Goal: Information Seeking & Learning: Learn about a topic

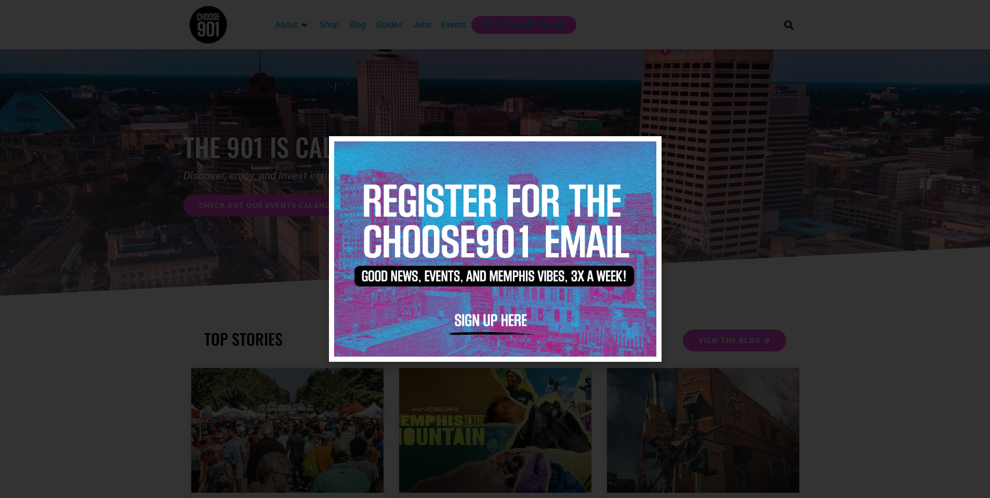
click at [645, 148] on icon "Close" at bounding box center [647, 151] width 8 height 8
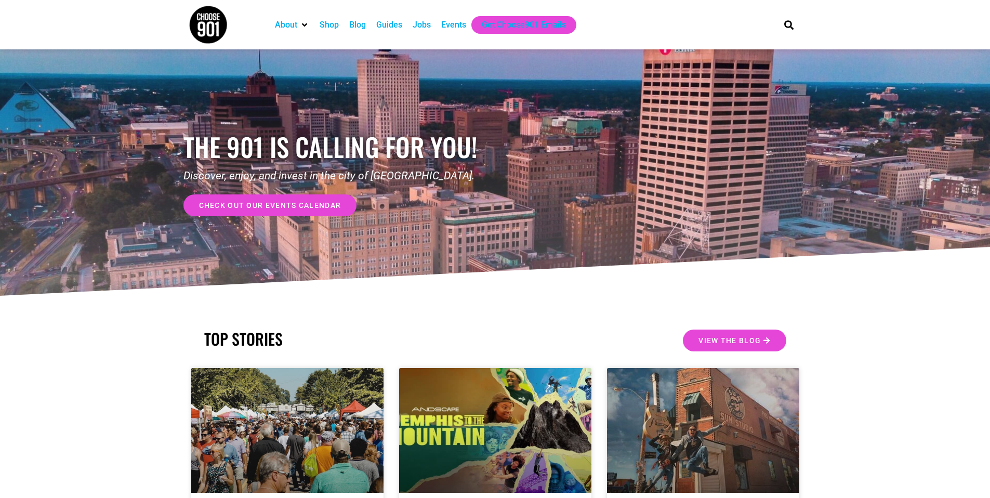
click at [416, 25] on div "Jobs" at bounding box center [422, 25] width 18 height 12
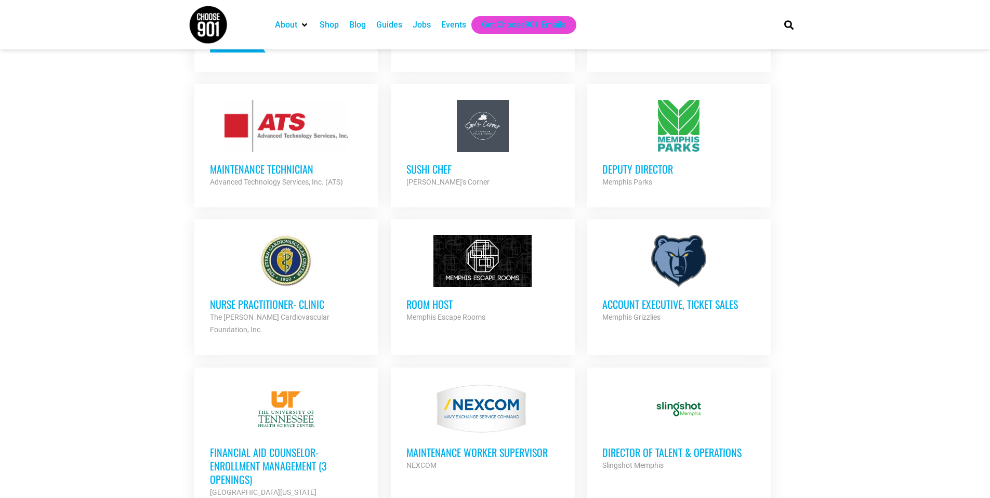
scroll to position [646, 0]
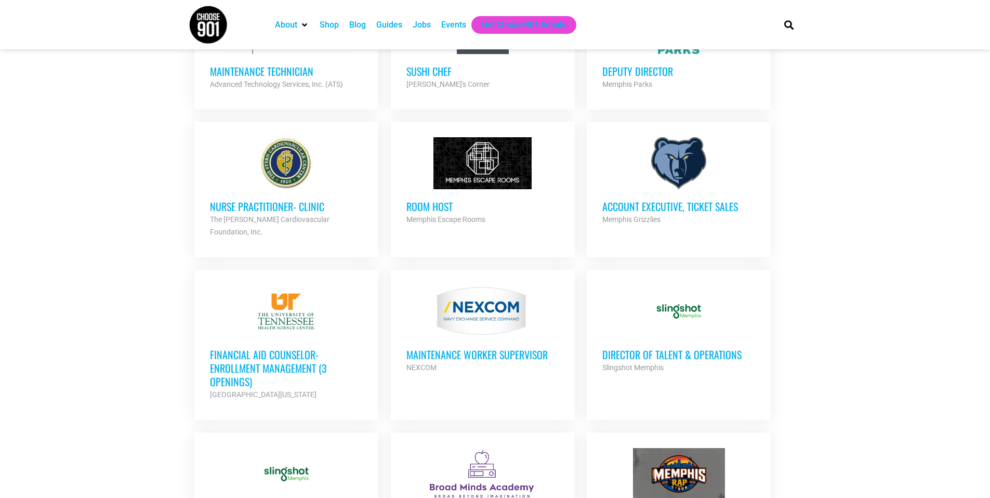
click at [298, 200] on h3 "Nurse Practitioner- Clinic" at bounding box center [286, 207] width 153 height 14
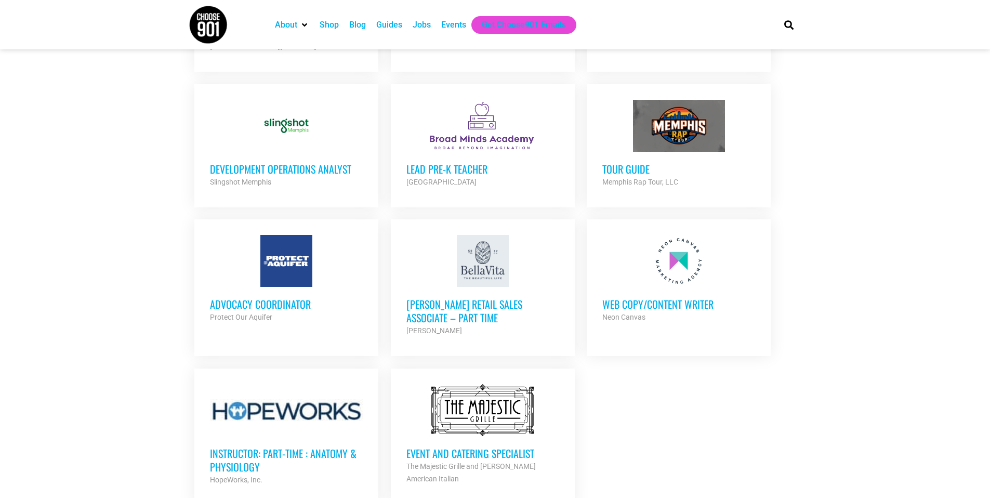
scroll to position [994, 0]
click at [289, 163] on h3 "Development Operations Analyst" at bounding box center [286, 170] width 153 height 14
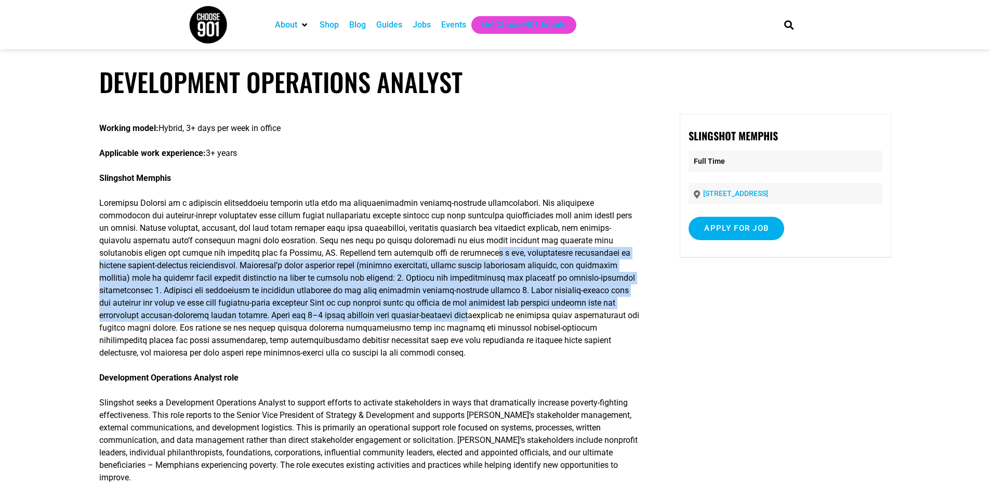
drag, startPoint x: 463, startPoint y: 252, endPoint x: 480, endPoint y: 312, distance: 62.5
click at [480, 312] on p at bounding box center [370, 278] width 542 height 162
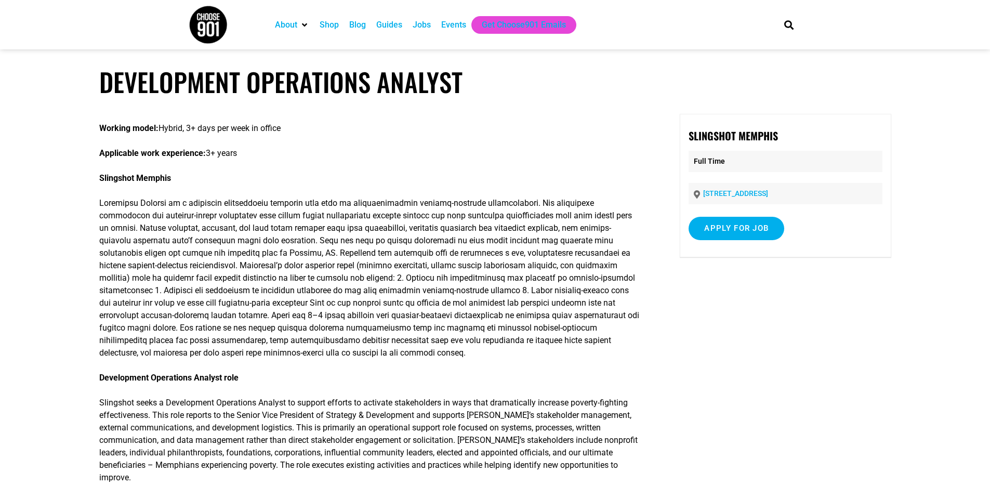
click at [479, 312] on p at bounding box center [370, 278] width 542 height 162
